Goal: Communication & Community: Connect with others

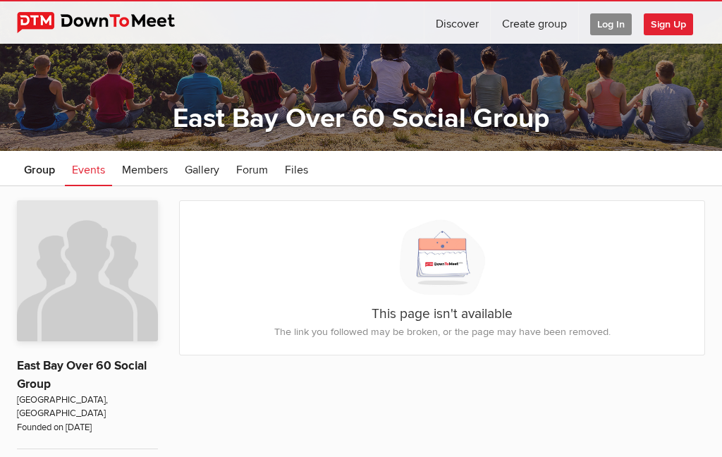
scroll to position [72, 0]
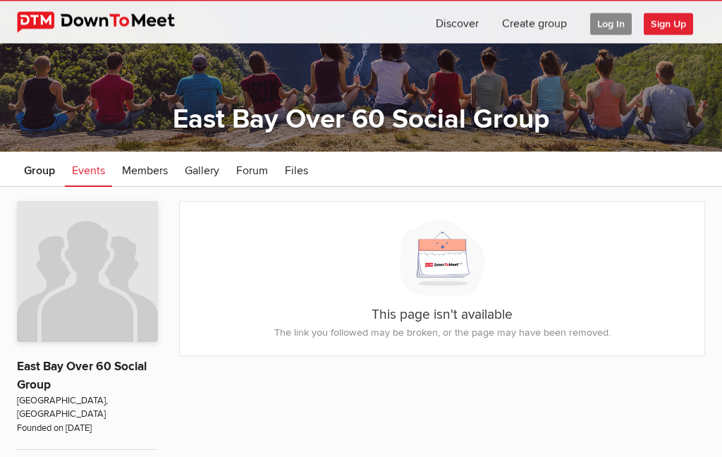
click at [150, 183] on link "Members" at bounding box center [145, 169] width 60 height 35
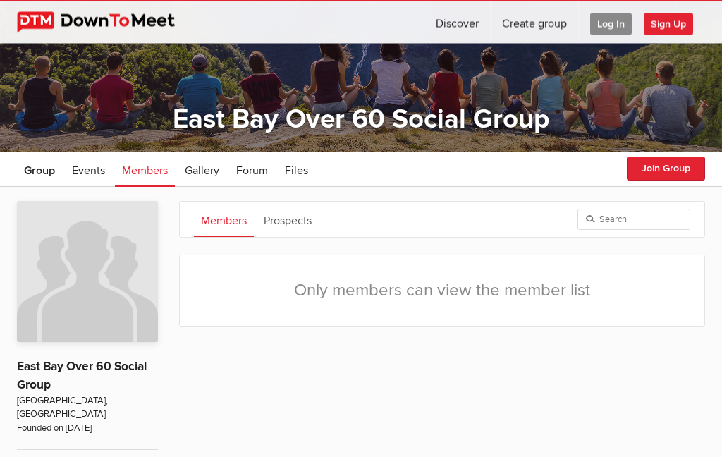
scroll to position [73, 0]
click at [154, 177] on span "Members" at bounding box center [145, 171] width 46 height 14
click at [674, 177] on button "Join Group" at bounding box center [666, 169] width 78 height 24
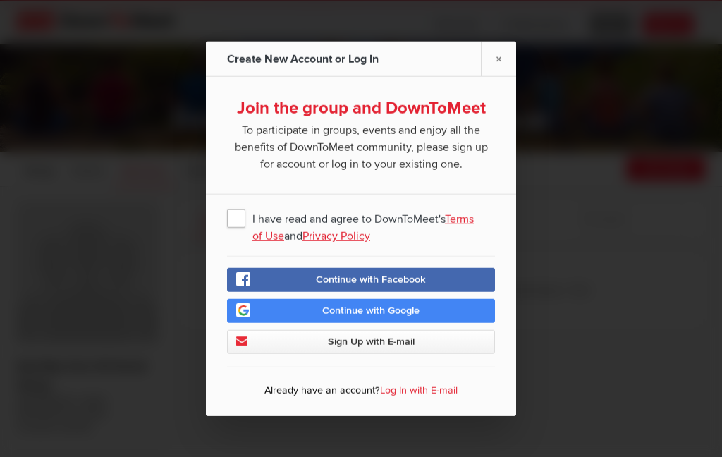
click at [243, 225] on span "I have read and agree to DownToMeet's Terms of Use and Privacy Policy" at bounding box center [361, 217] width 268 height 25
click at [0, 0] on input "I have read and agree to DownToMeet's Terms of Use and Privacy Policy" at bounding box center [0, 0] width 0 height 0
click at [364, 346] on span "Sign Up with E-mail" at bounding box center [371, 342] width 87 height 12
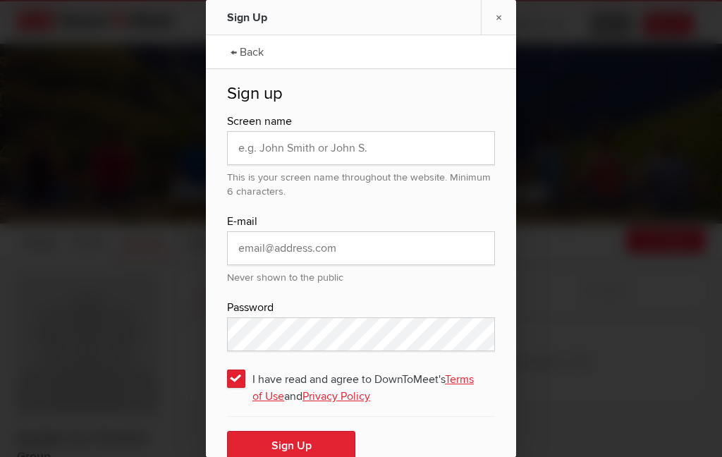
scroll to position [20, 0]
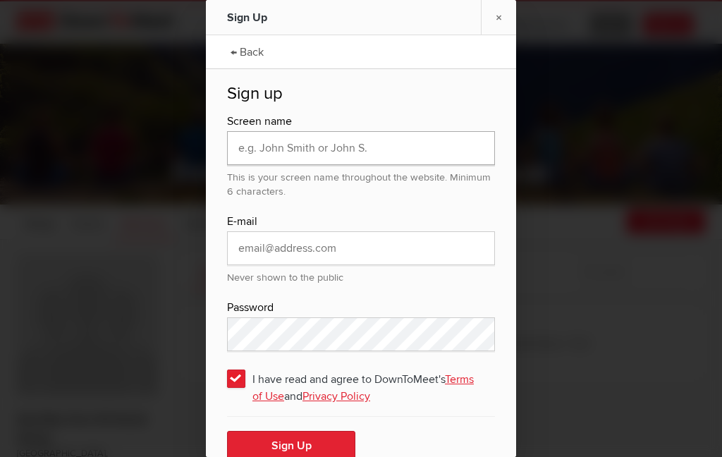
click at [266, 135] on input "text" at bounding box center [361, 148] width 268 height 34
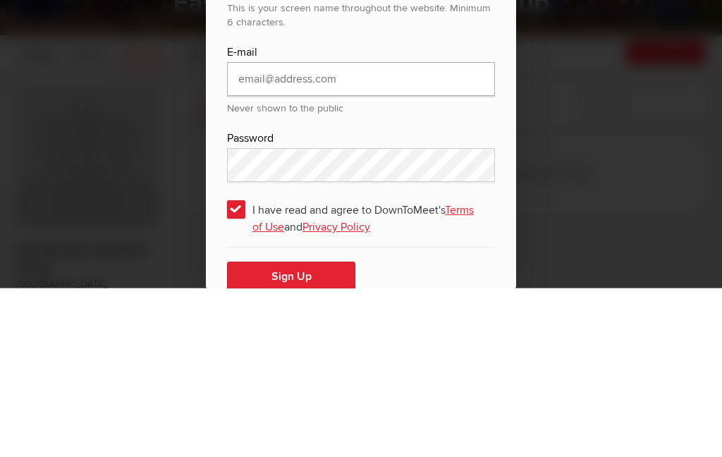
type input "[EMAIL_ADDRESS][DOMAIN_NAME]"
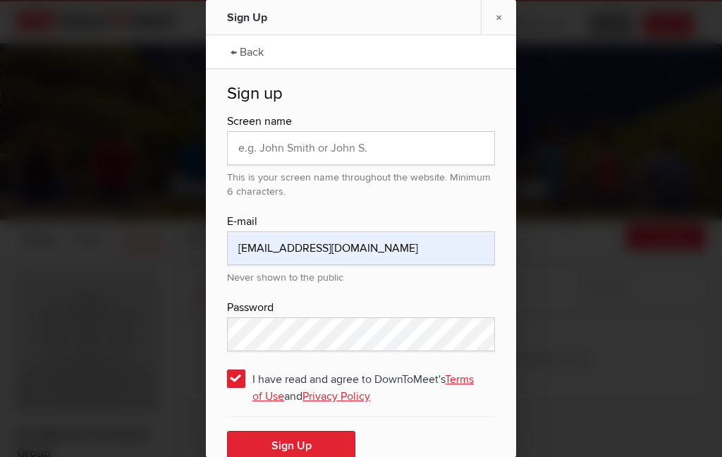
scroll to position [4, 0]
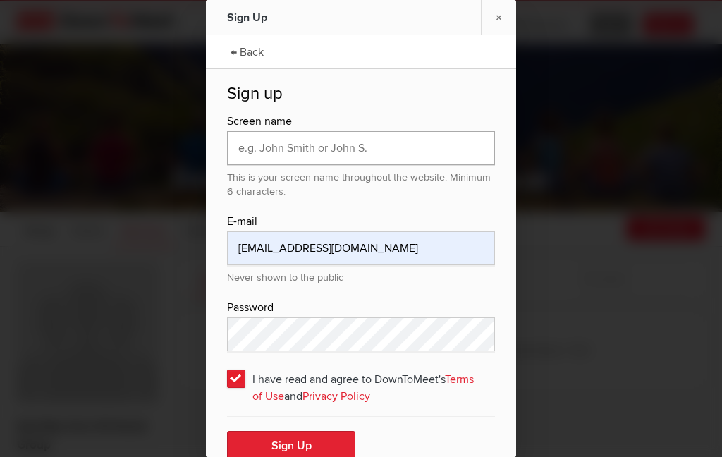
click at [312, 138] on input "text" at bounding box center [361, 148] width 268 height 34
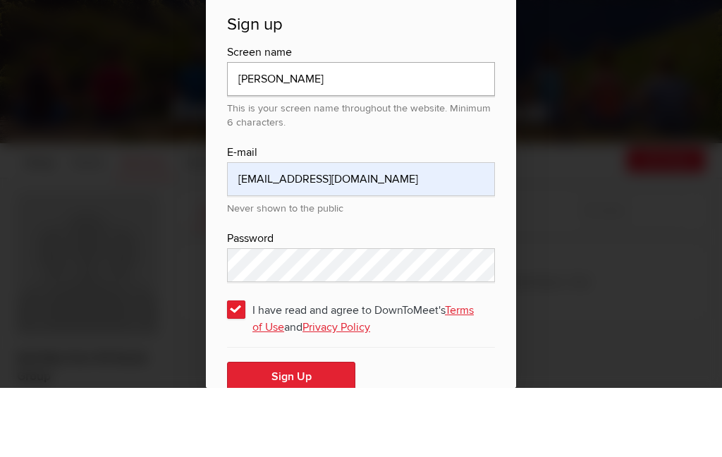
type input "[PERSON_NAME]"
click at [310, 431] on button "Sign Up" at bounding box center [291, 446] width 128 height 30
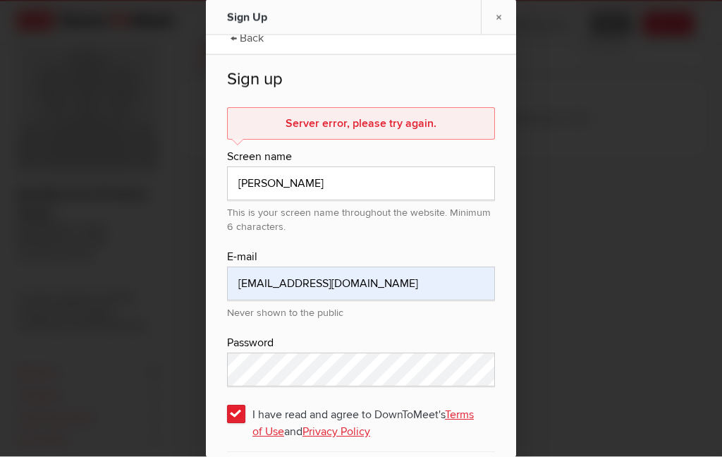
scroll to position [252, 0]
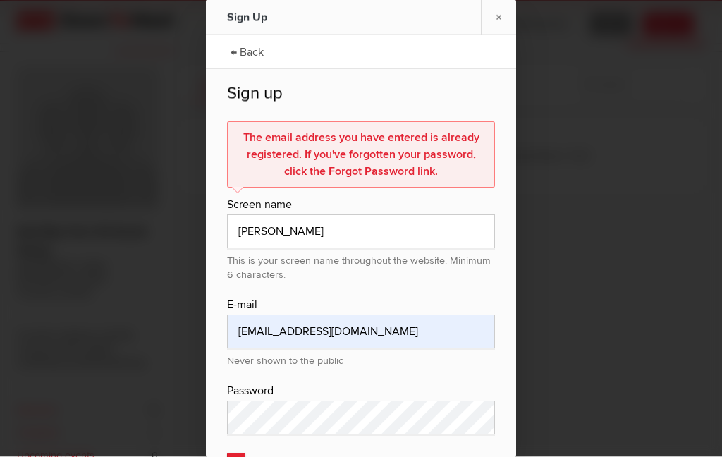
scroll to position [205, 0]
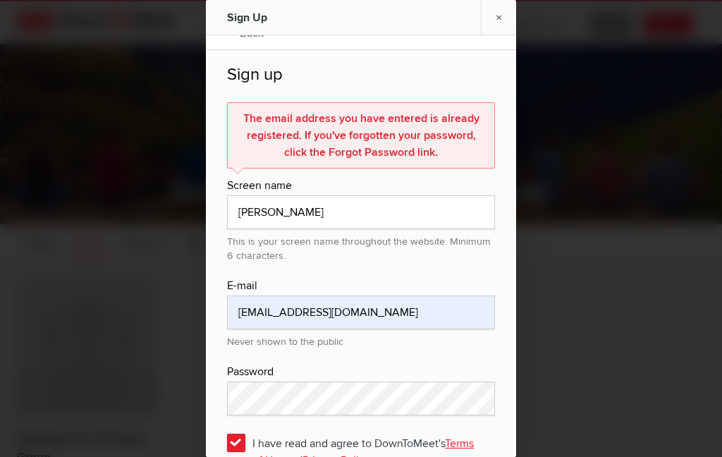
scroll to position [19, 0]
